Goal: Information Seeking & Learning: Understand process/instructions

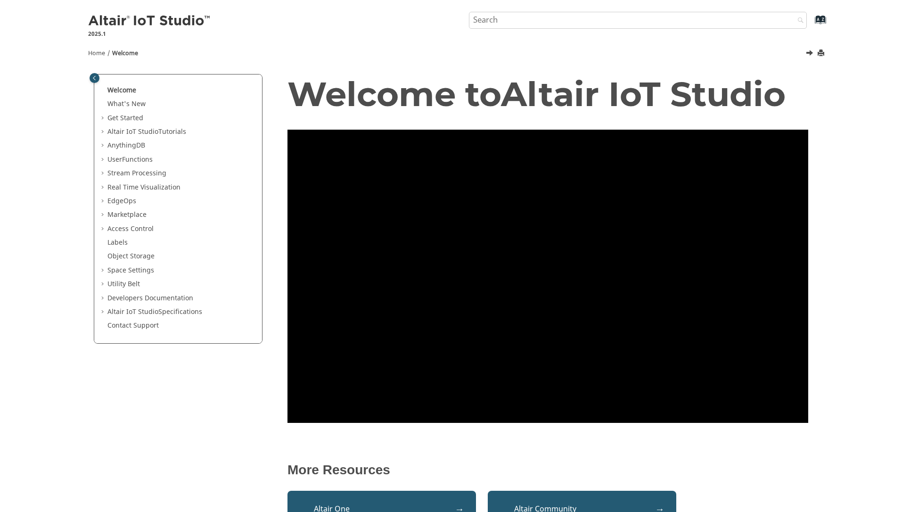
click at [105, 213] on span "Table of Contents" at bounding box center [104, 214] width 8 height 9
click at [112, 228] on span "Table of Contents" at bounding box center [111, 228] width 8 height 9
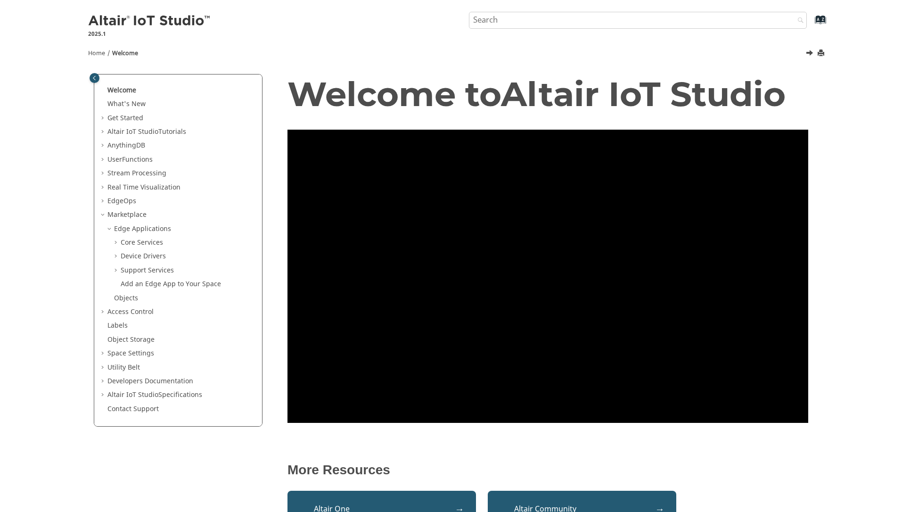
click at [115, 271] on span "Table of Contents" at bounding box center [117, 270] width 8 height 9
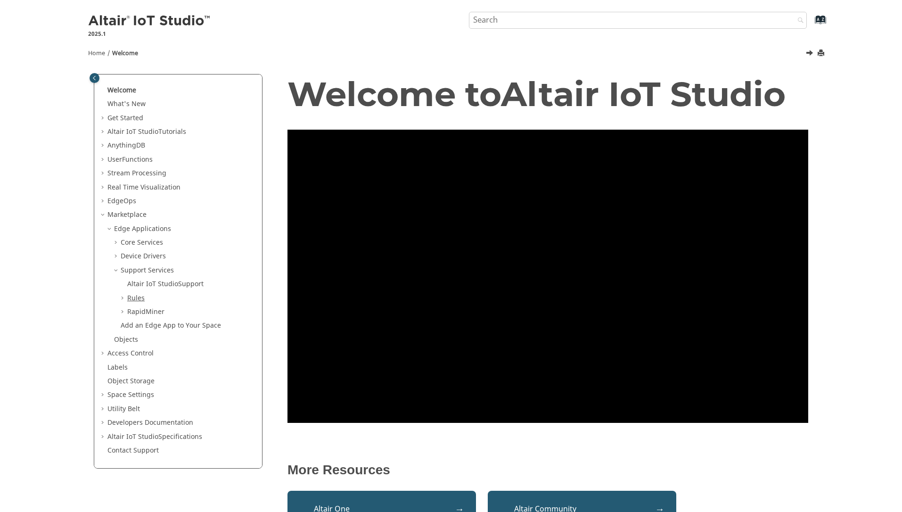
click at [137, 297] on link "Rules" at bounding box center [135, 298] width 17 height 10
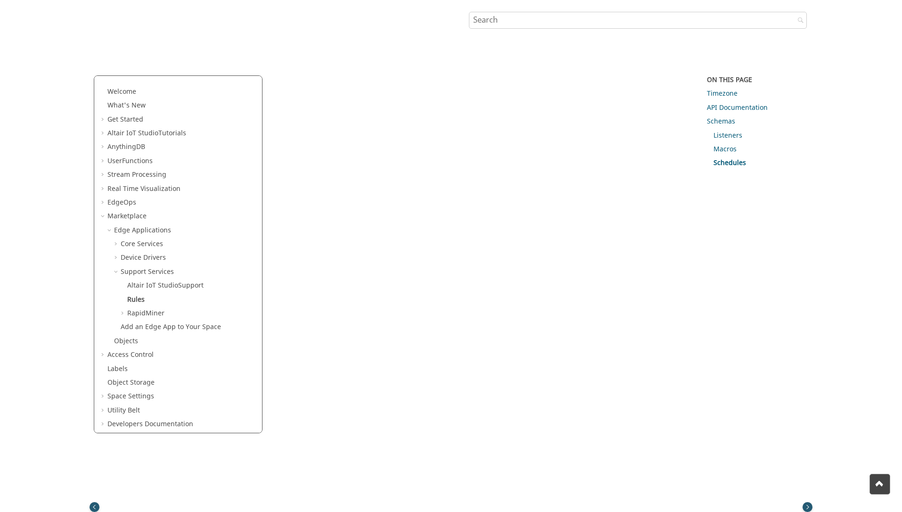
scroll to position [3632, 0]
drag, startPoint x: 288, startPoint y: 426, endPoint x: 527, endPoint y: 434, distance: 240.1
